Goal: Task Accomplishment & Management: Complete application form

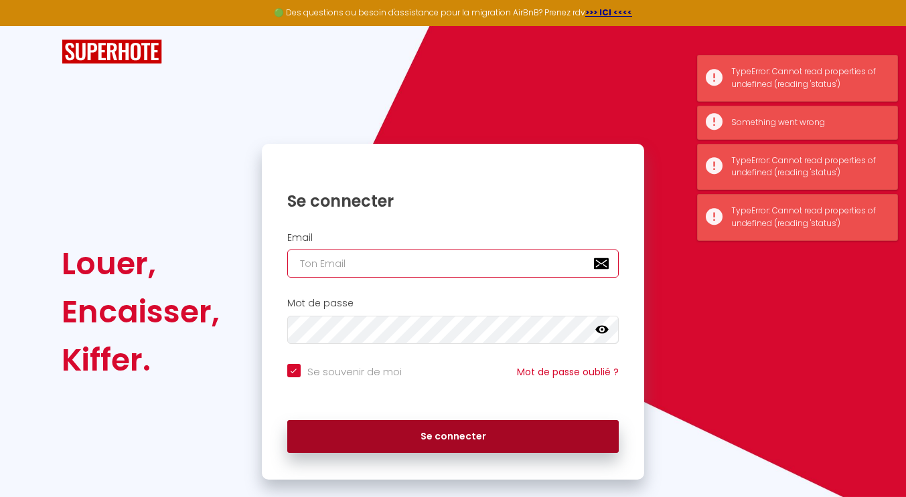
type input "[EMAIL_ADDRESS][DOMAIN_NAME]"
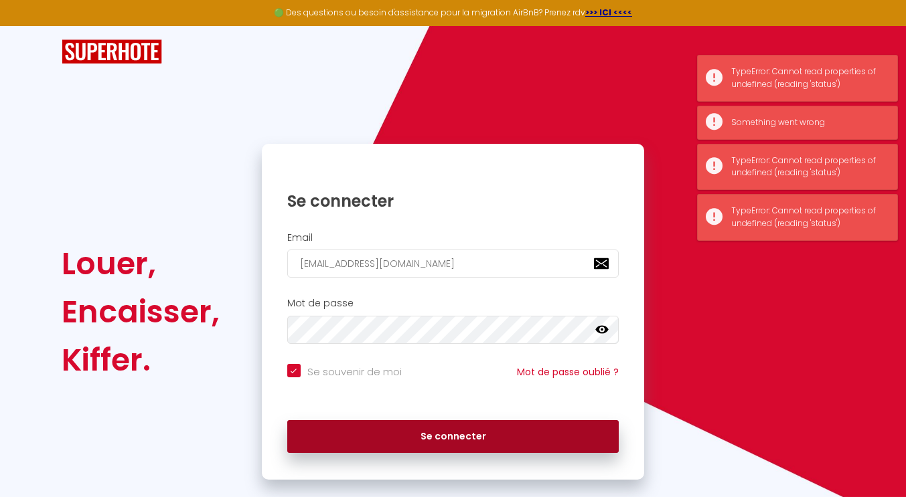
click at [378, 428] on button "Se connecter" at bounding box center [453, 436] width 332 height 33
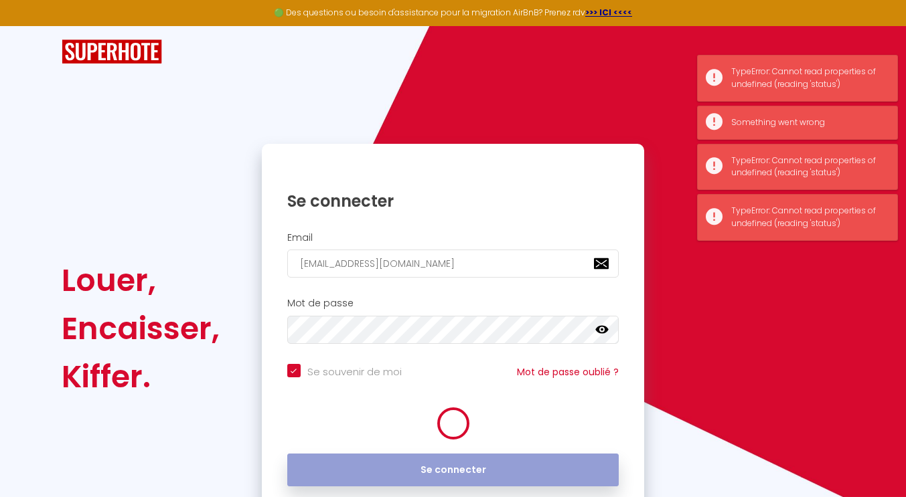
checkbox input "true"
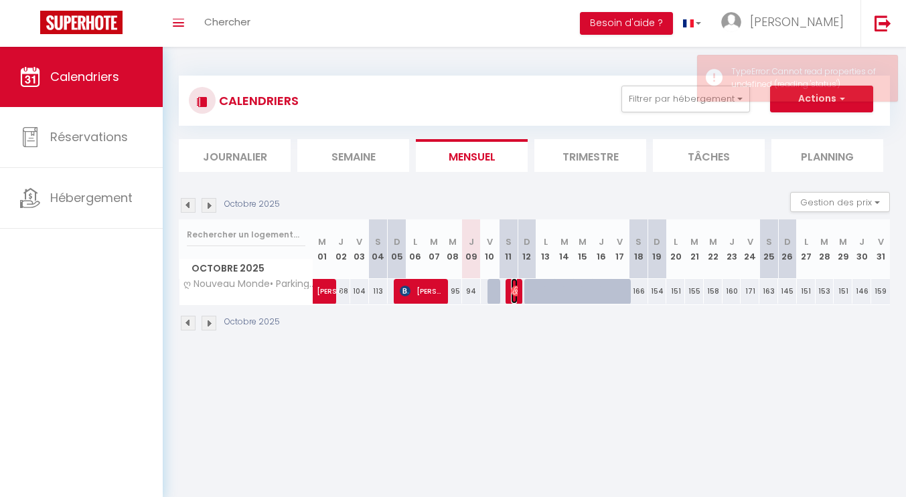
click at [514, 290] on img at bounding box center [516, 291] width 11 height 11
select select "OK"
select select "0"
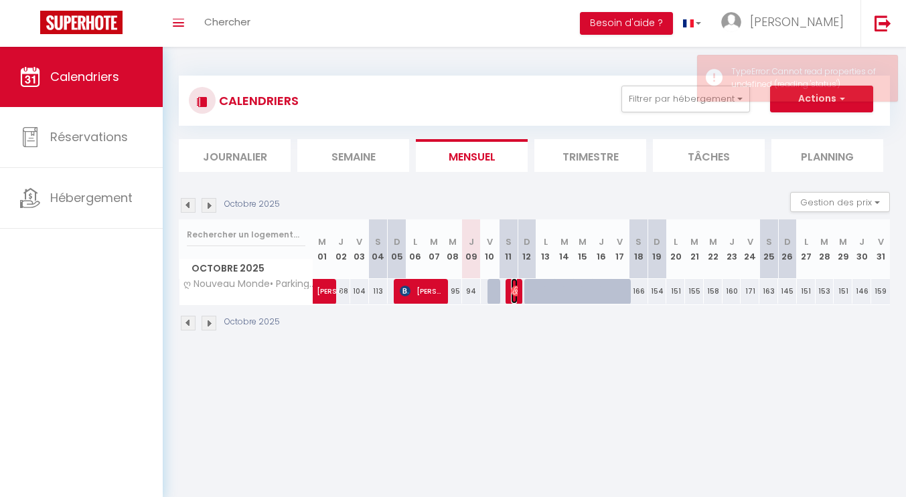
select select "1"
select select
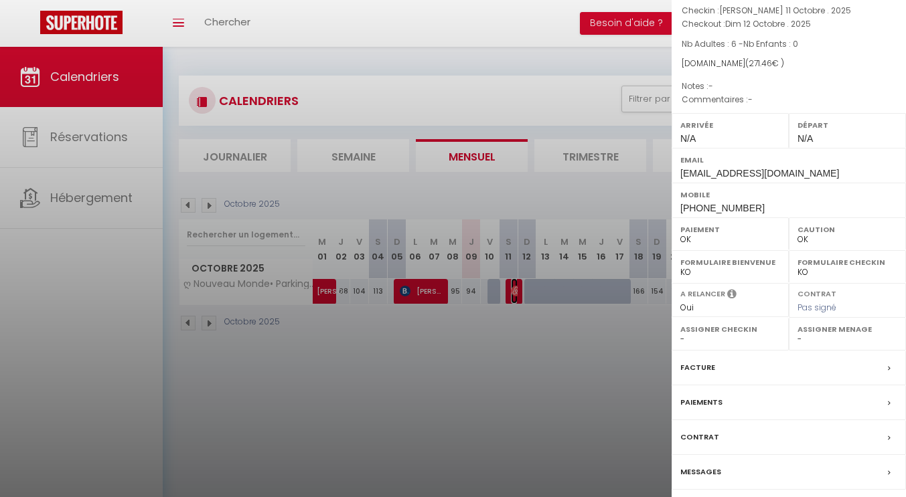
scroll to position [140, 0]
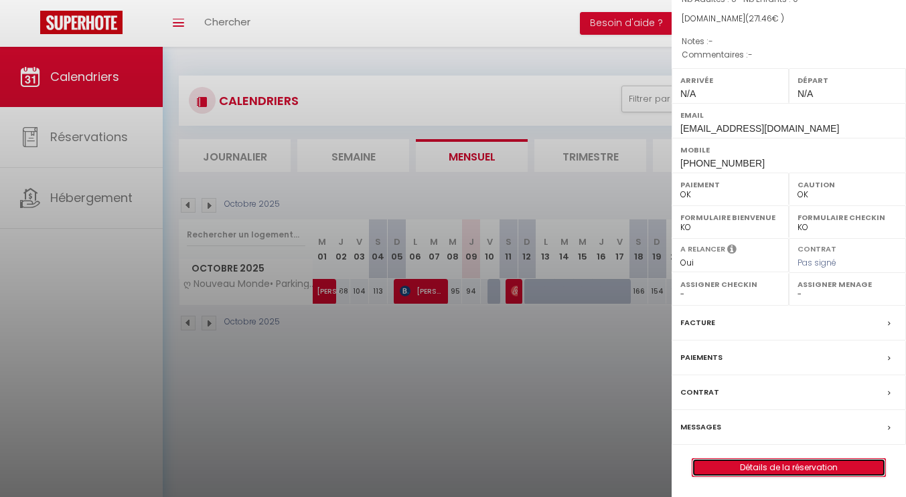
click at [746, 470] on link "Détails de la réservation" at bounding box center [788, 467] width 193 height 17
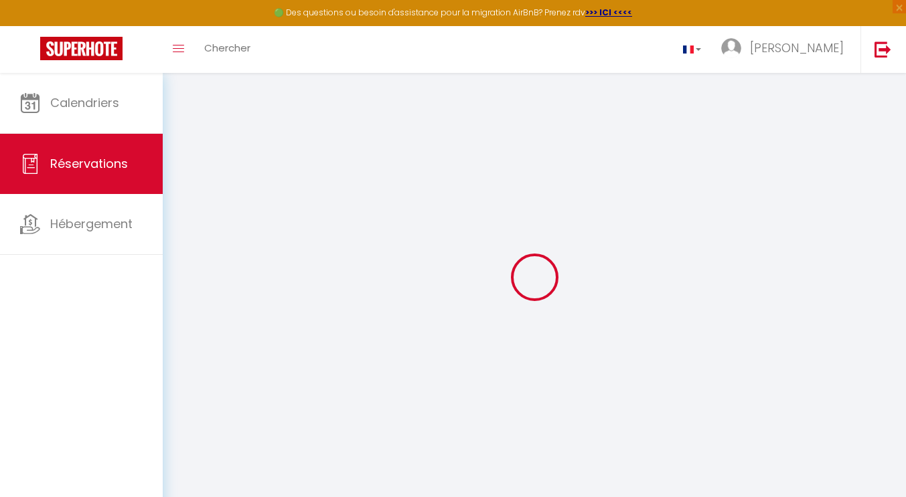
type input "[PERSON_NAME]"
type input "Bouillaud"
type input "[EMAIL_ADDRESS][DOMAIN_NAME]"
type input "[PHONE_NUMBER]"
select select
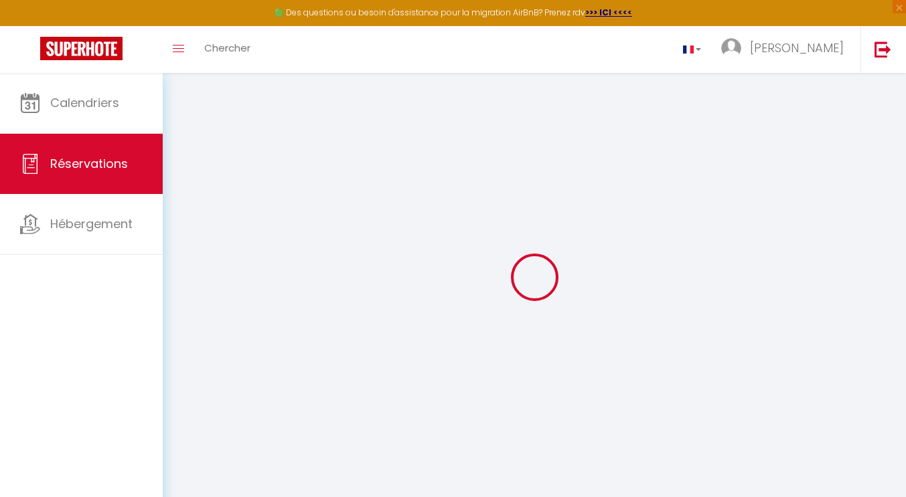
type input "47.16"
select select "72103"
select select "1"
select select
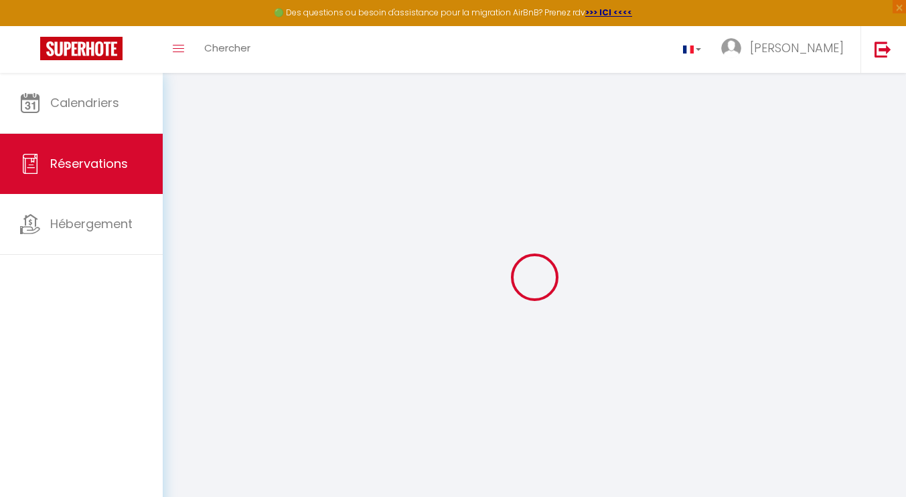
type input "6"
select select "12"
select select
type input "172"
checkbox input "false"
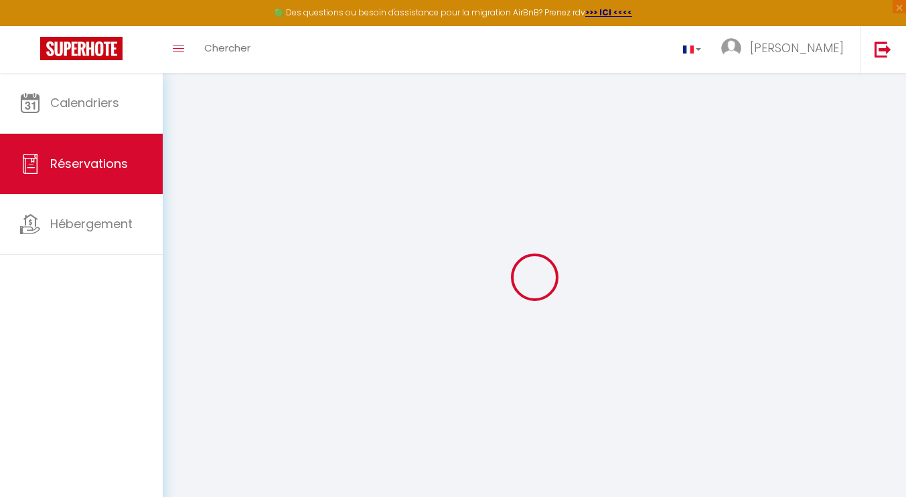
select select "1"
type input "0"
select select
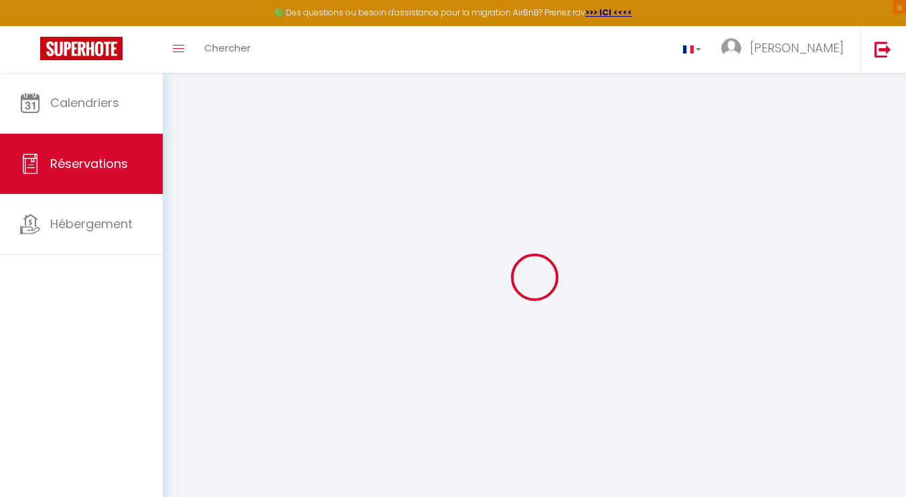
select select
select select "15"
checkbox input "false"
select select
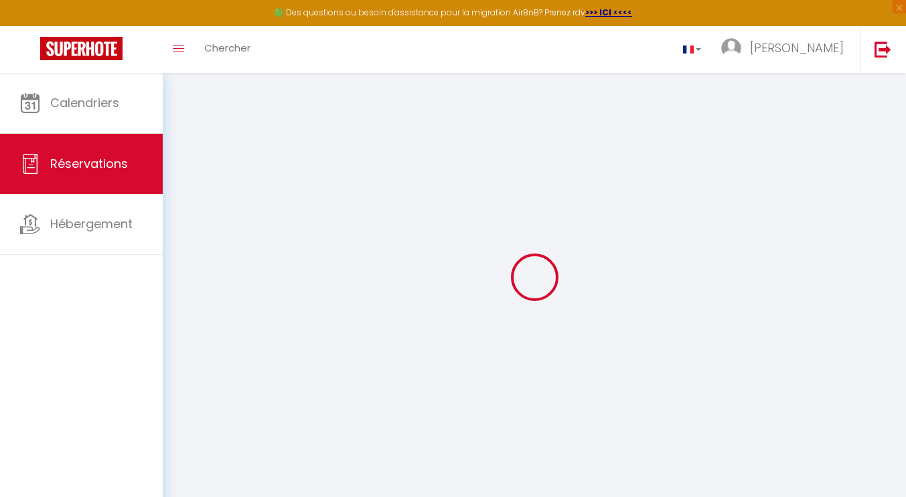
select select
checkbox input "false"
select select
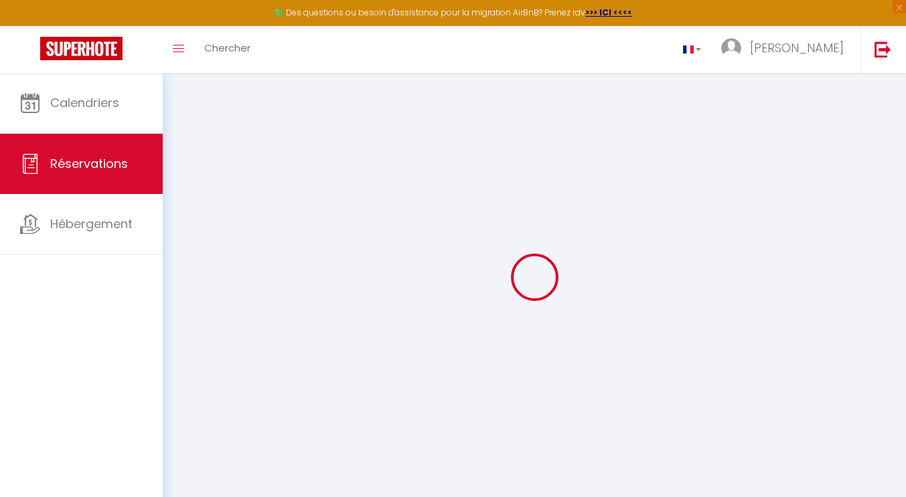
select select
checkbox input "false"
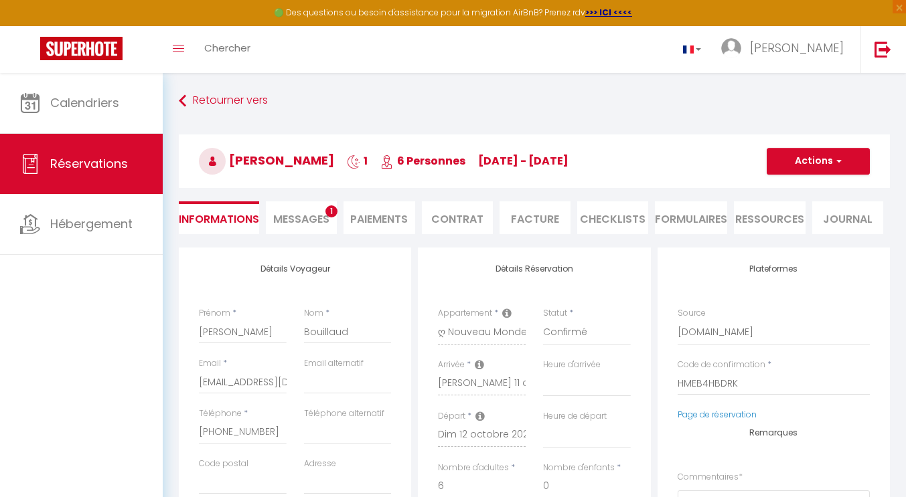
select select
checkbox input "false"
select select
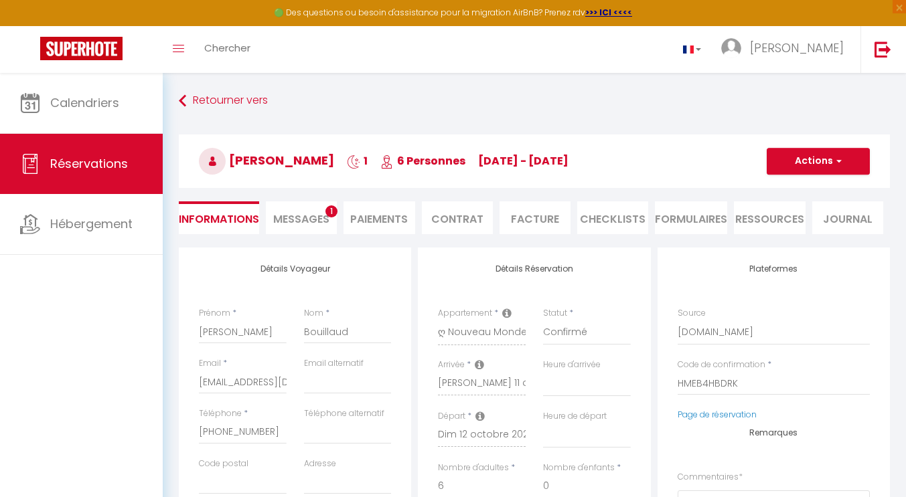
type input "90"
type input "9.46"
select select
checkbox input "false"
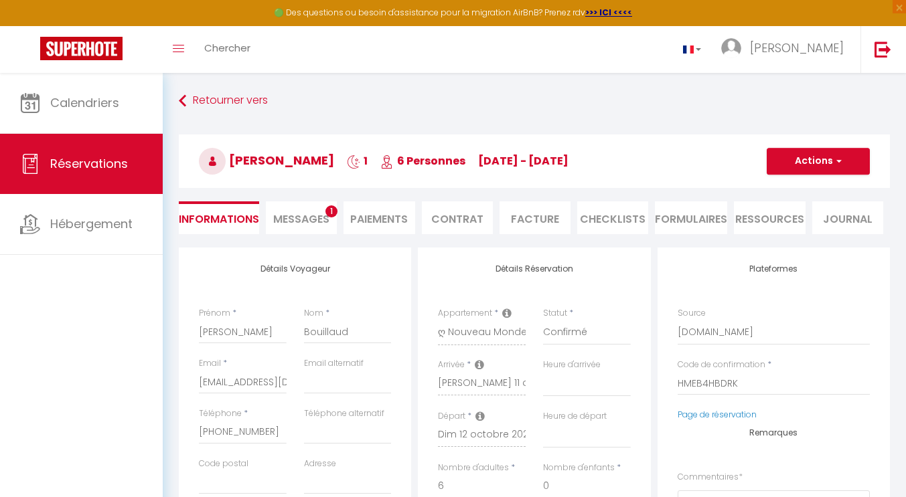
select select
checkbox input "false"
select select
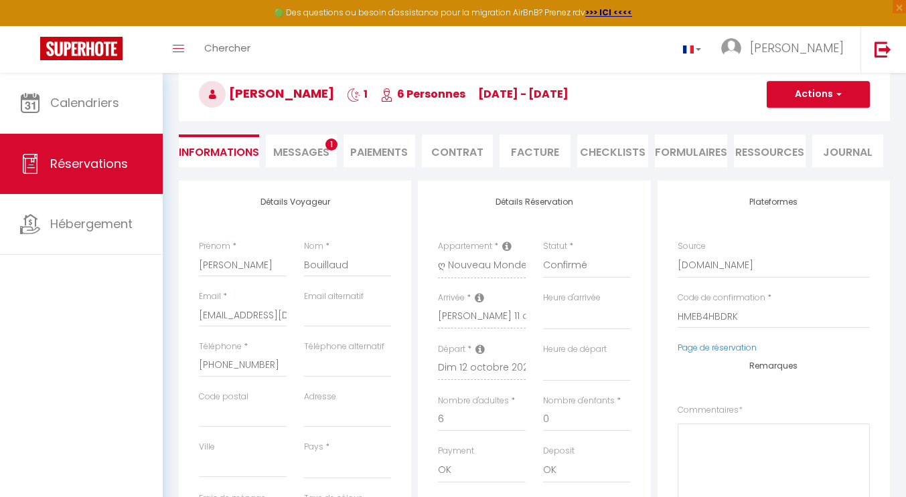
scroll to position [134, 0]
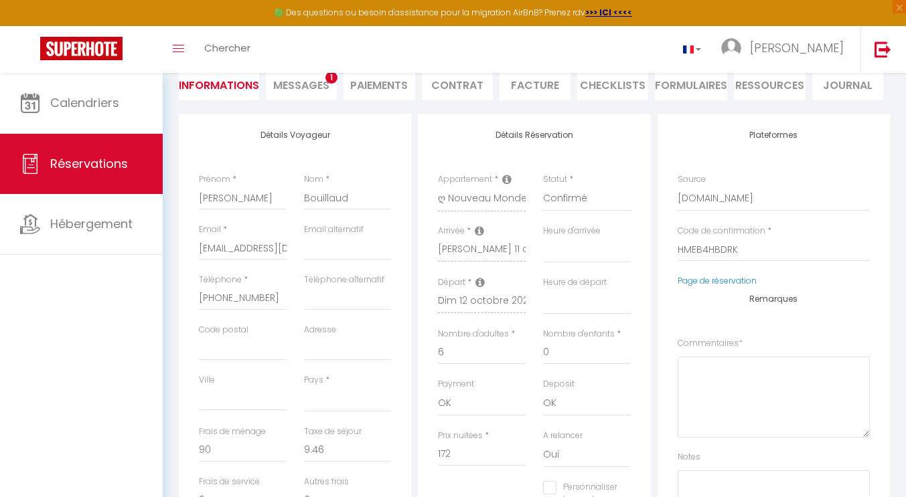
click at [305, 92] on li "Messages 1" at bounding box center [301, 84] width 71 height 33
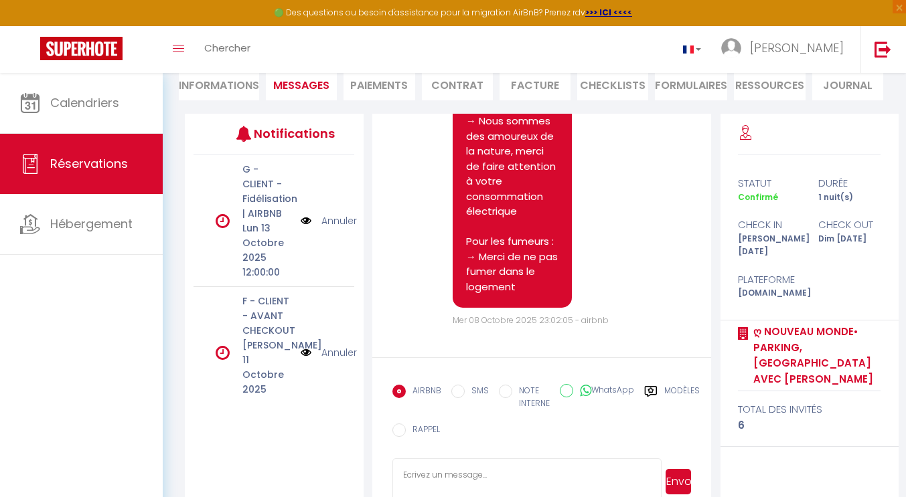
scroll to position [1283, 0]
click at [226, 87] on li "Informations" at bounding box center [219, 84] width 80 height 33
select select
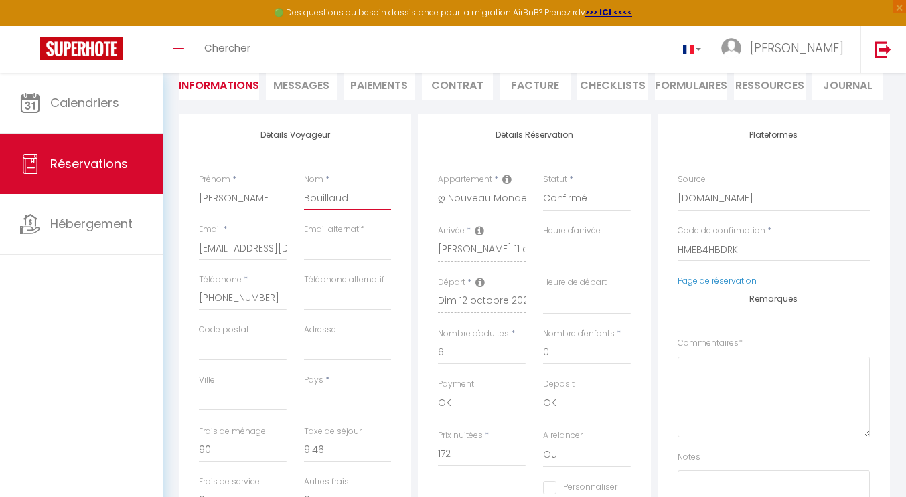
drag, startPoint x: 345, startPoint y: 202, endPoint x: 185, endPoint y: 195, distance: 160.1
click at [185, 195] on div "Détails Voyageur Prénom * [PERSON_NAME] Nom * Bouillaud Email * [EMAIL_ADDRESS]…" at bounding box center [295, 353] width 232 height 479
select select
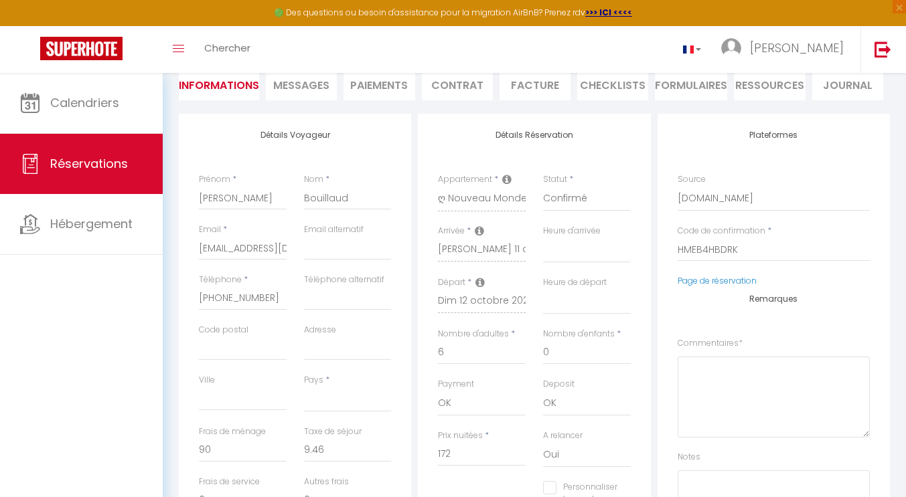
checkbox input "false"
select select
checkbox input "false"
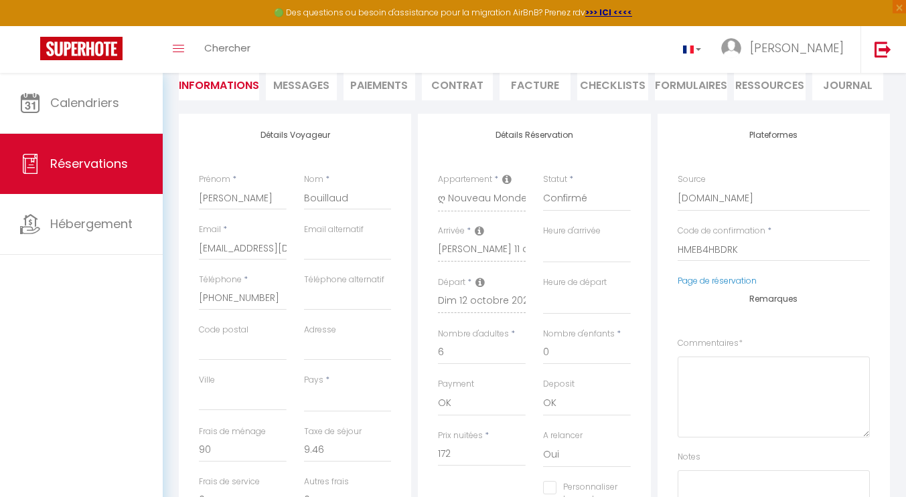
click at [80, 301] on div "Calendriers Réservations Hébergement" at bounding box center [81, 299] width 163 height 453
select select
checkbox input "false"
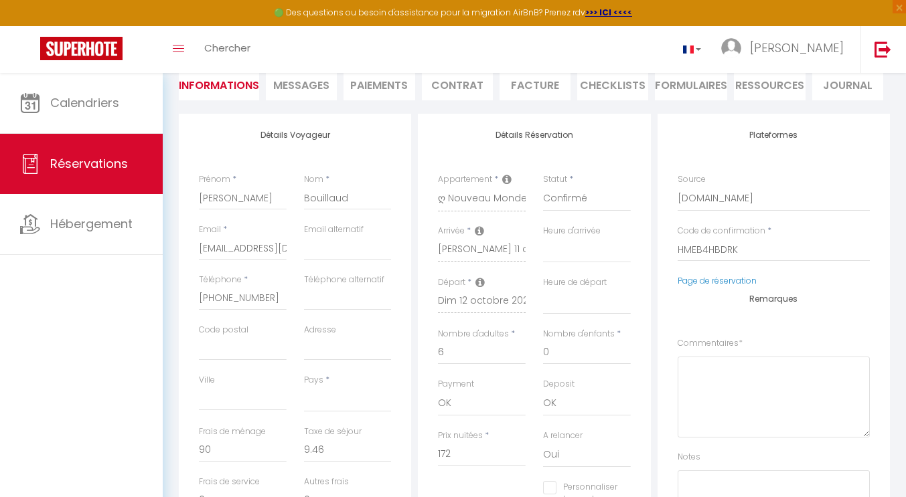
select select
checkbox input "false"
select select
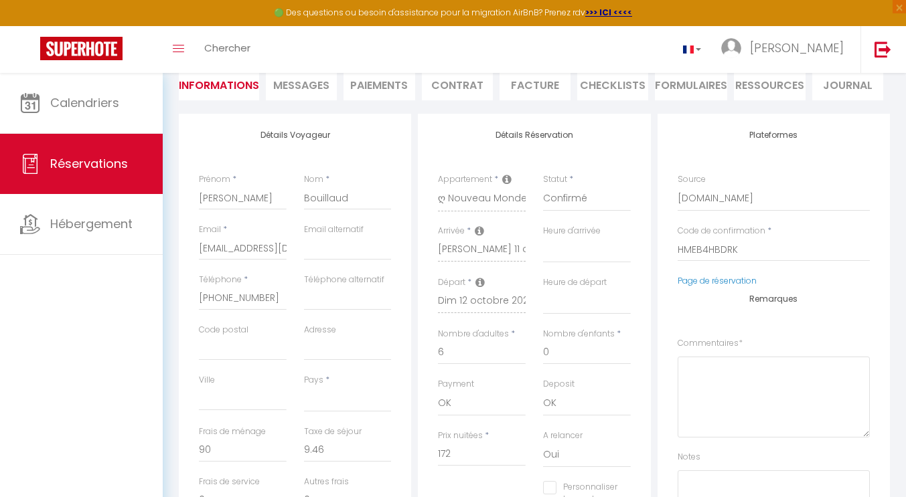
select select
checkbox input "false"
select select
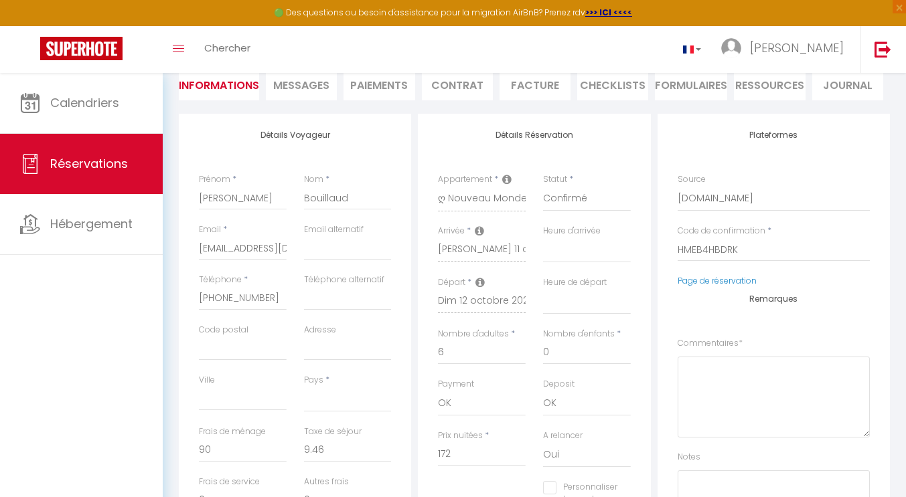
select select
checkbox input "false"
select select
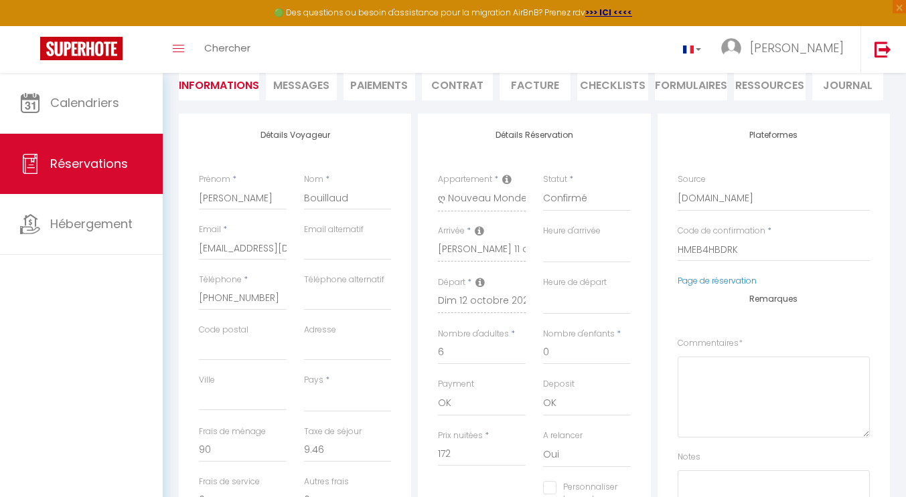
checkbox input "false"
select select
checkbox input "false"
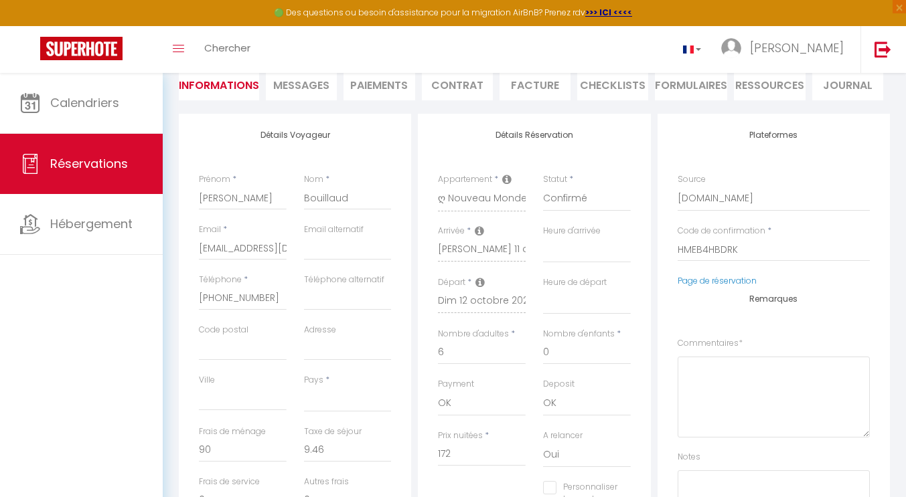
select select
checkbox input "false"
select select
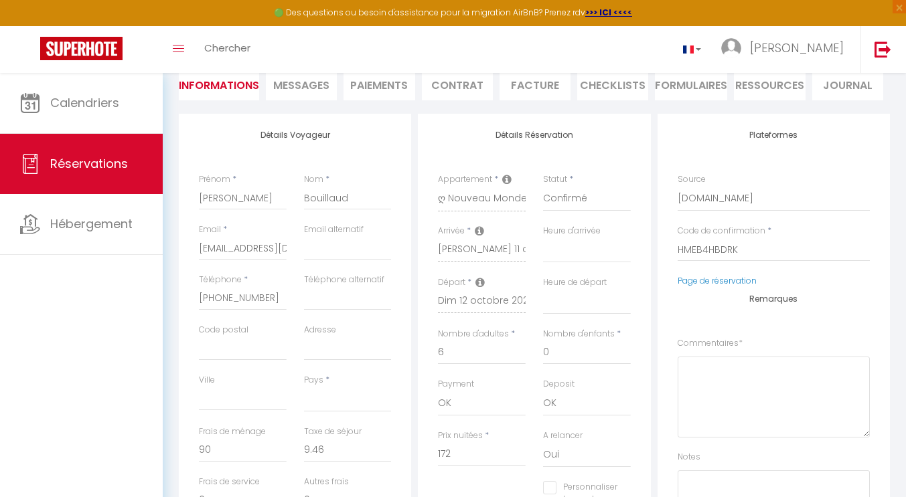
select select
checkbox input "false"
select select
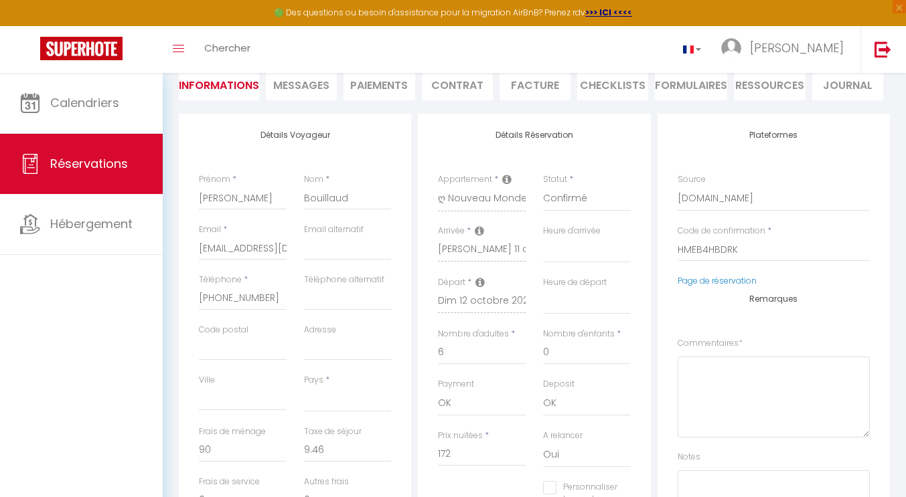
select select
checkbox input "false"
select select
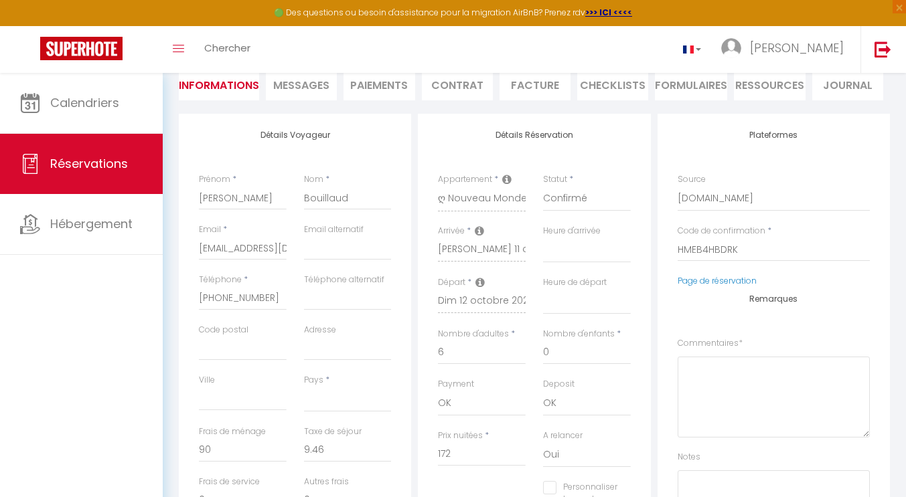
checkbox input "false"
select select
checkbox input "false"
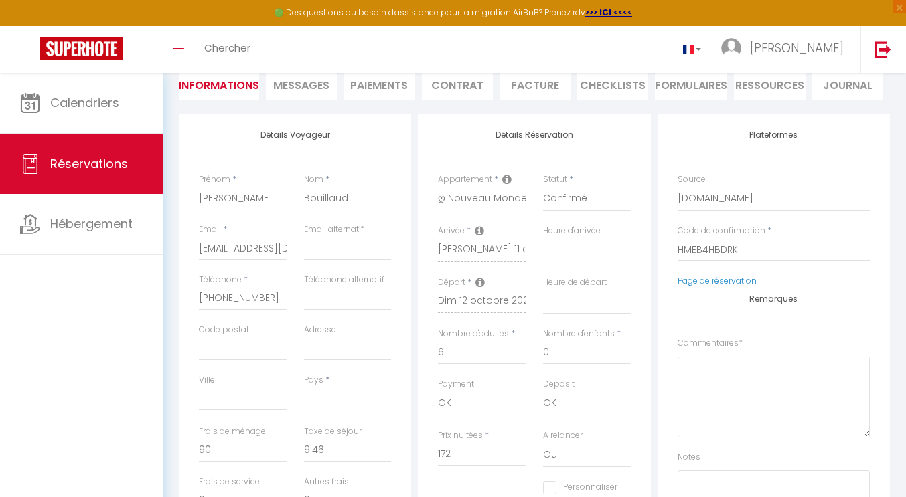
select select
checkbox input "false"
select select
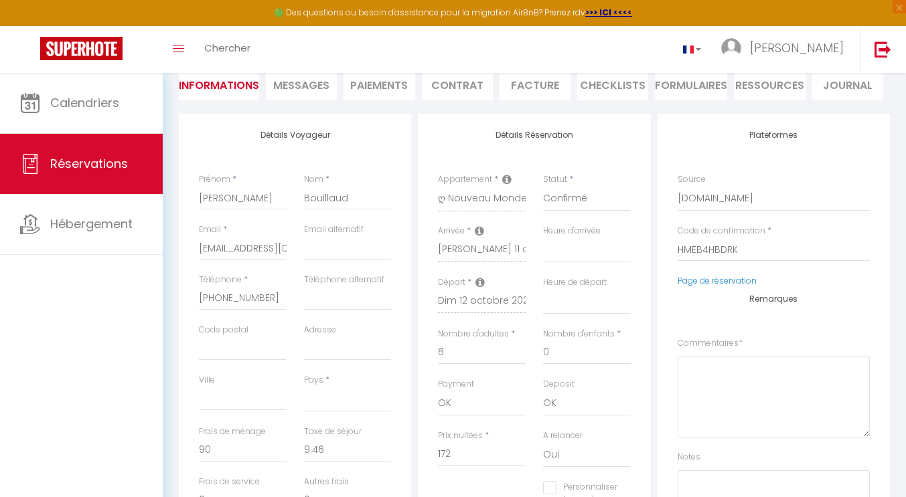
select select
checkbox input "false"
select select
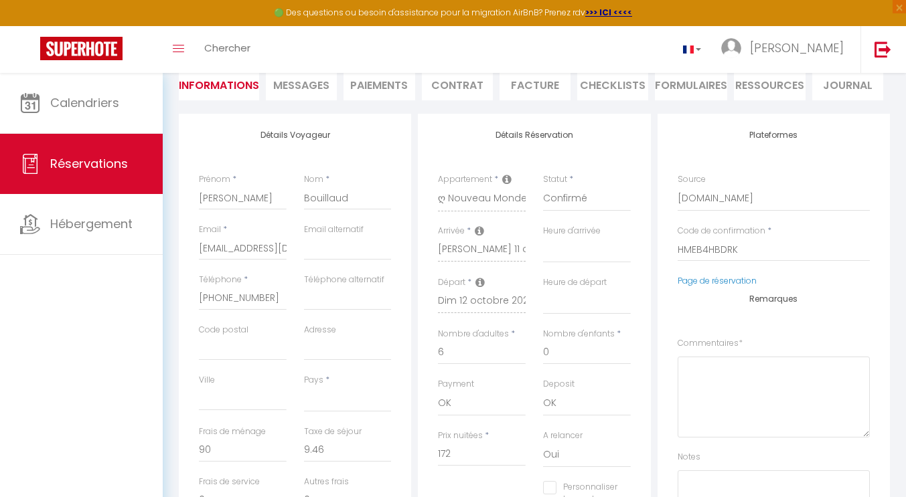
select select
checkbox input "false"
select select
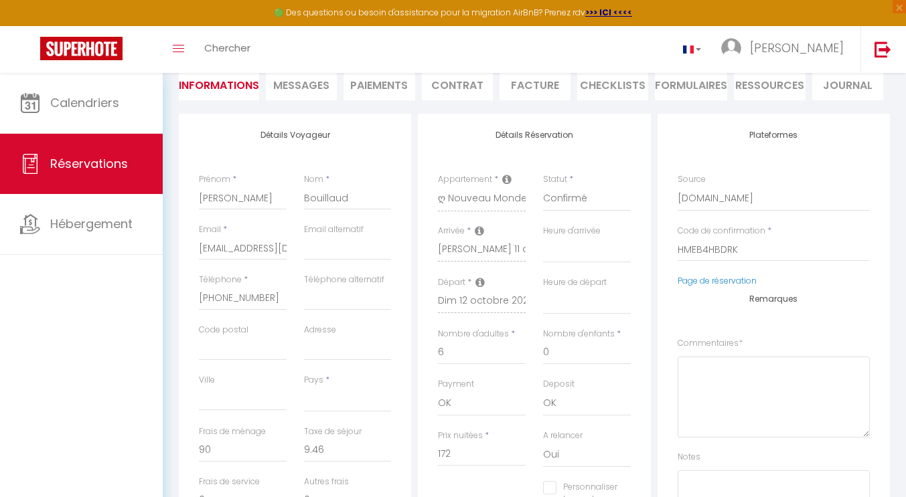
checkbox input "false"
select select
checkbox input "false"
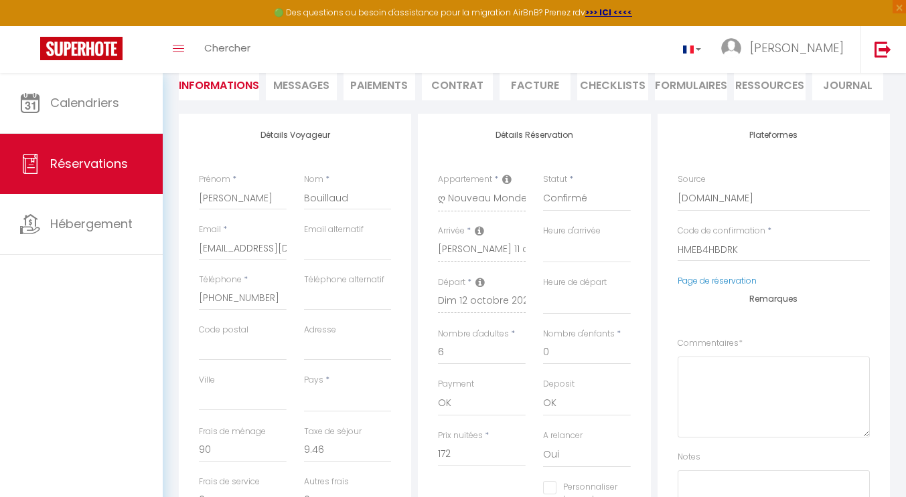
select select
checkbox input "false"
select select
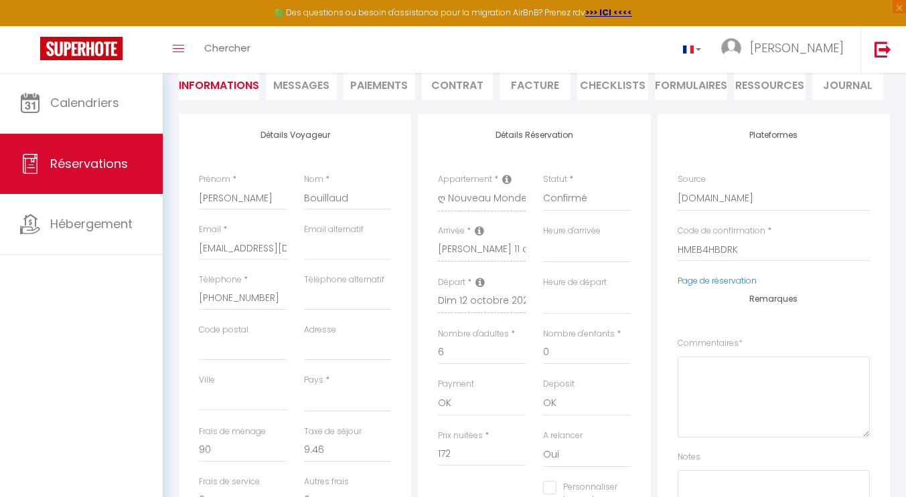
select select
checkbox input "false"
select select
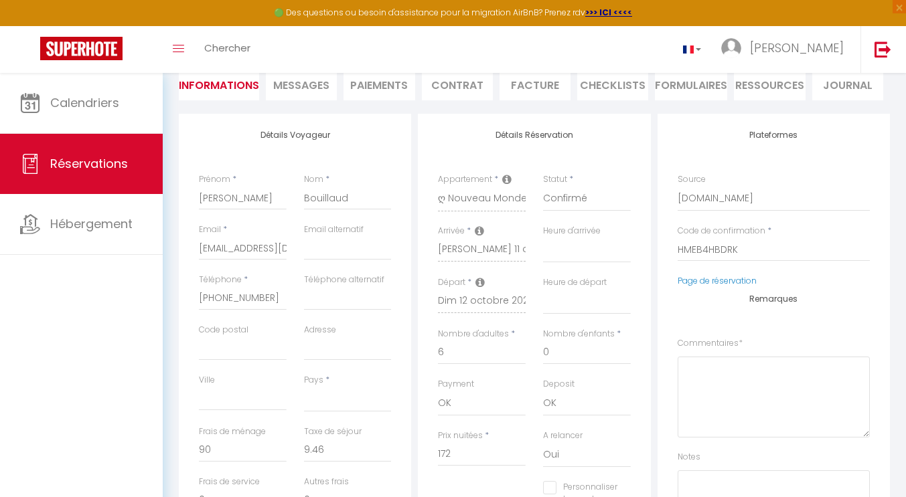
select select
checkbox input "false"
select select
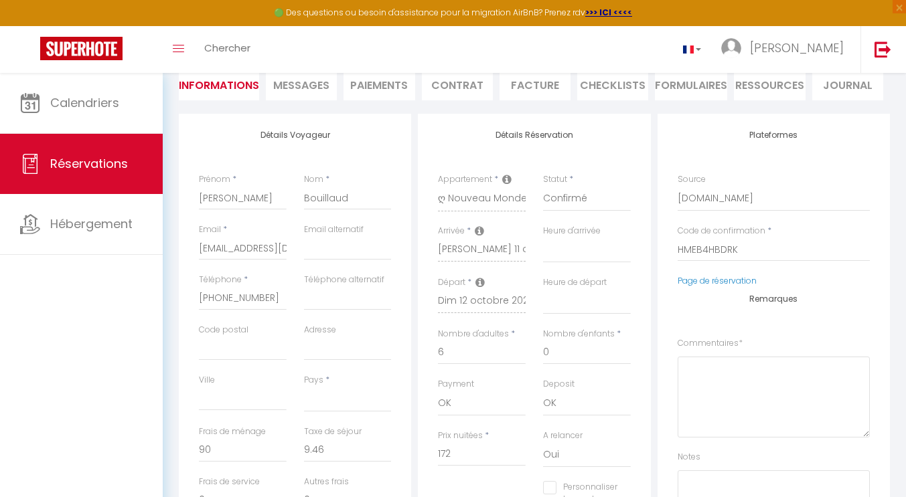
checkbox input "false"
select select
checkbox input "false"
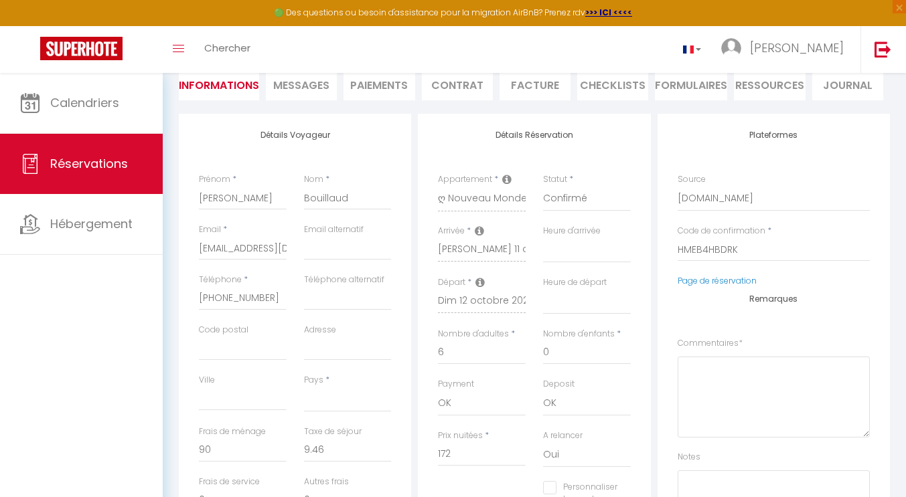
select select
checkbox input "false"
select select
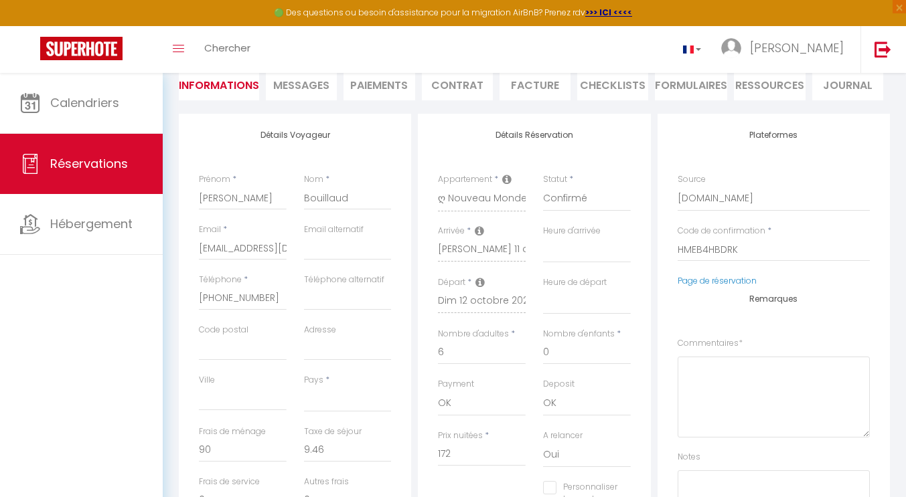
select select
checkbox input "false"
select select
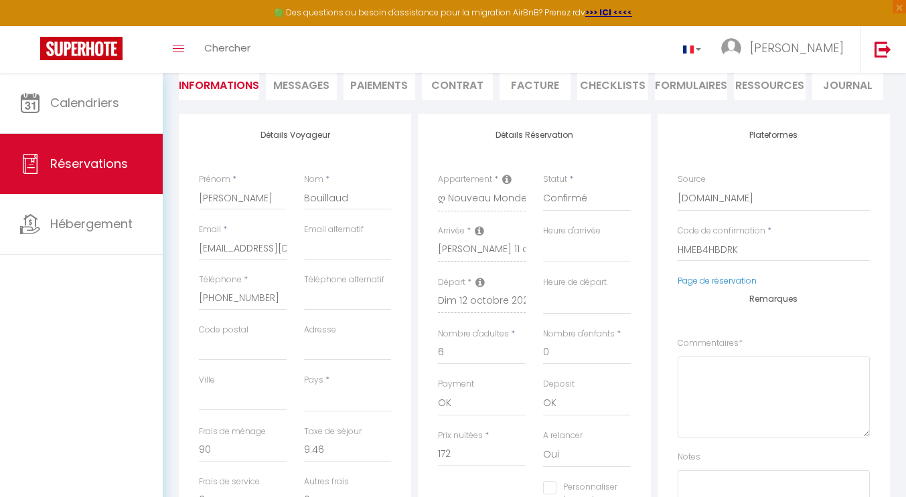
select select
checkbox input "false"
select select
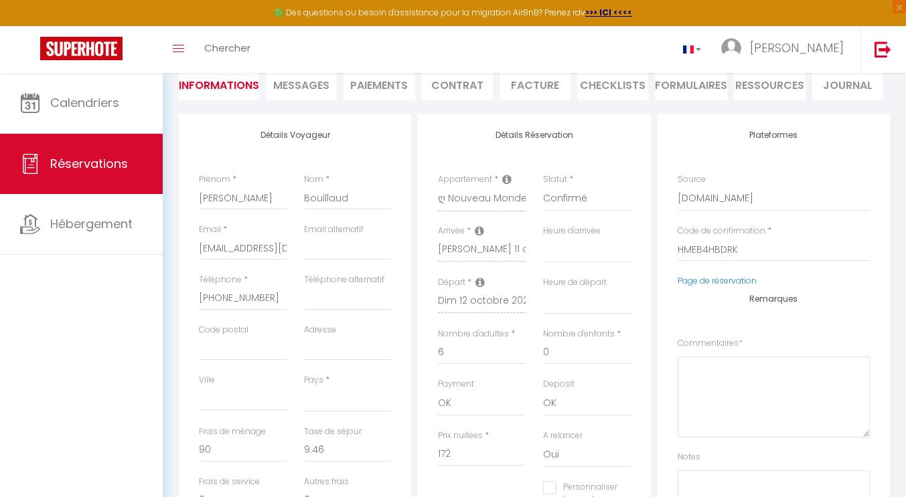
checkbox input "false"
select select
checkbox input "false"
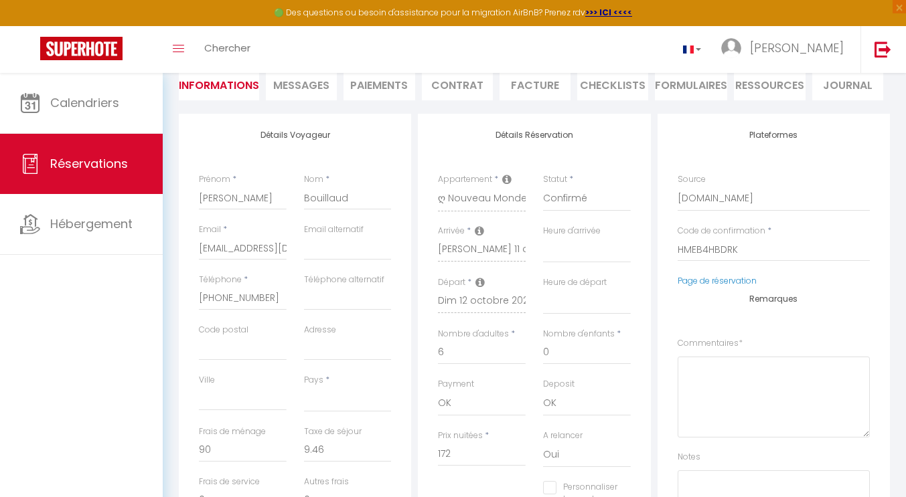
select select
checkbox input "false"
select select
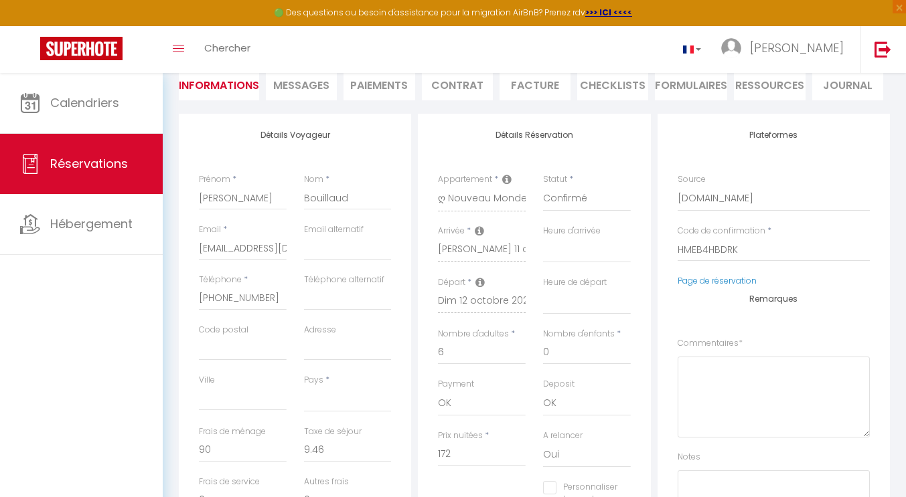
select select
checkbox input "false"
select select
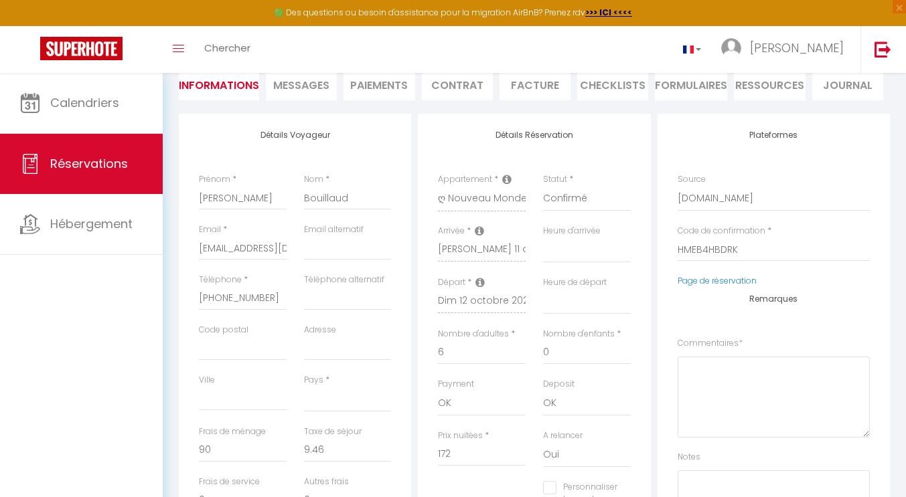
select select
checkbox input "false"
select select
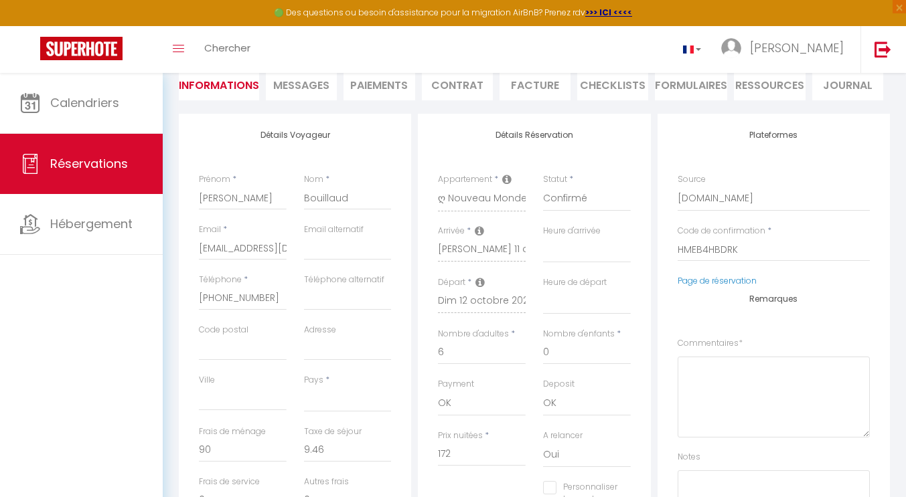
checkbox input "false"
select select
checkbox input "false"
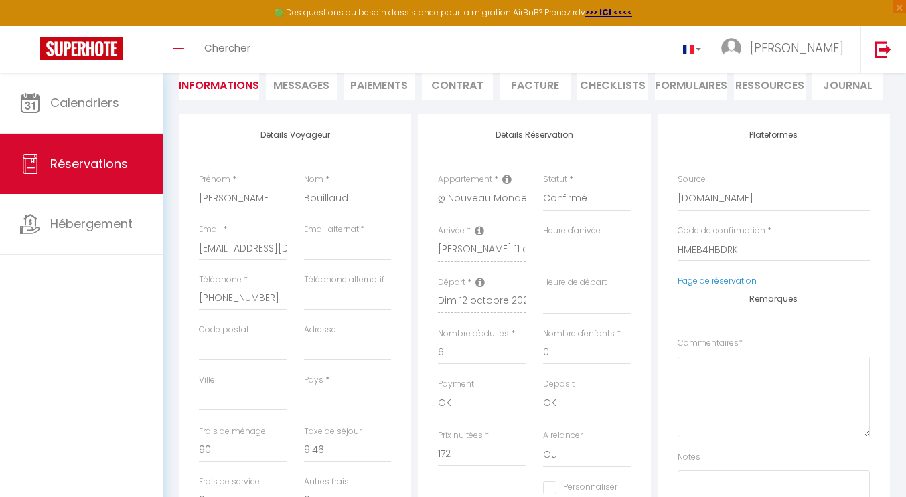
select select
checkbox input "false"
select select
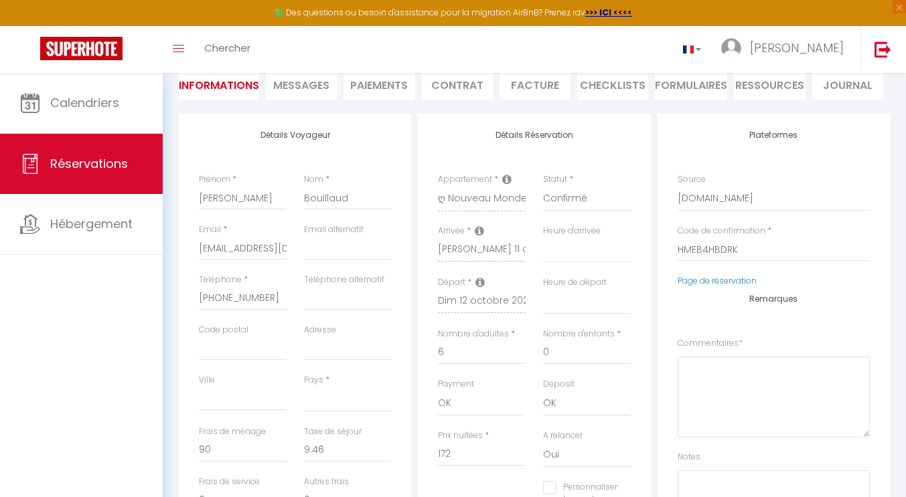
select select
checkbox input "false"
select select
